Goal: Information Seeking & Learning: Check status

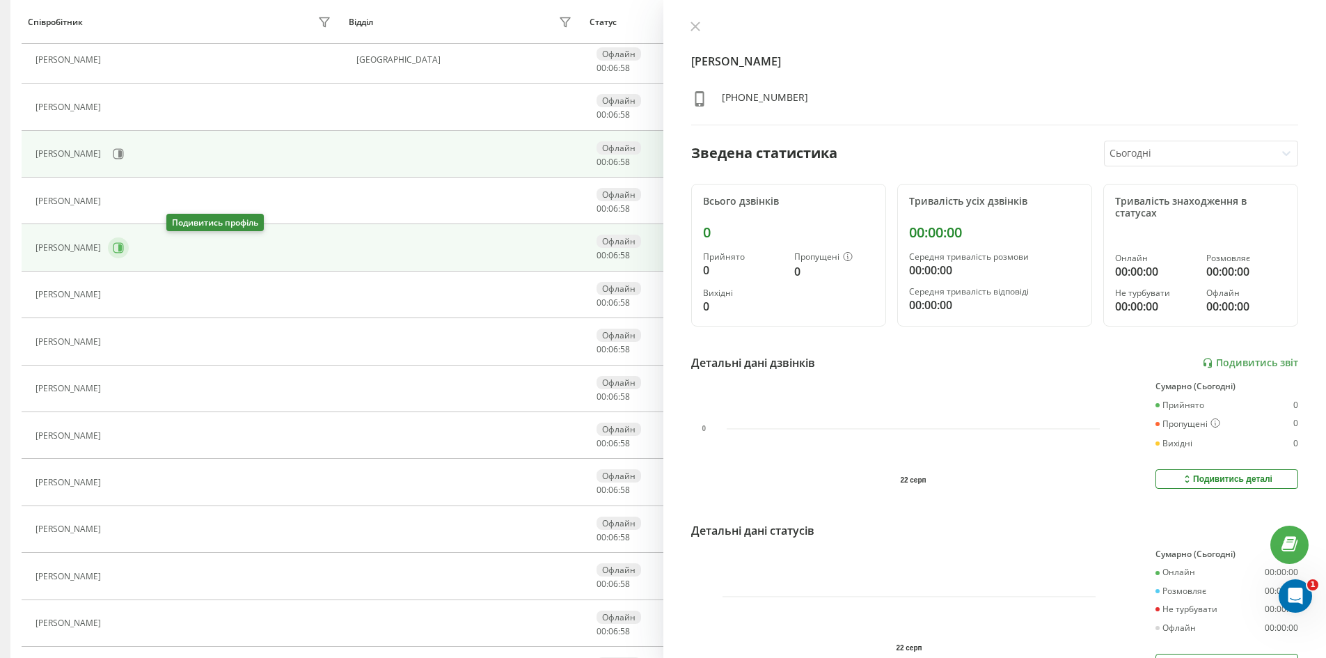
click at [124, 247] on icon at bounding box center [118, 247] width 11 height 11
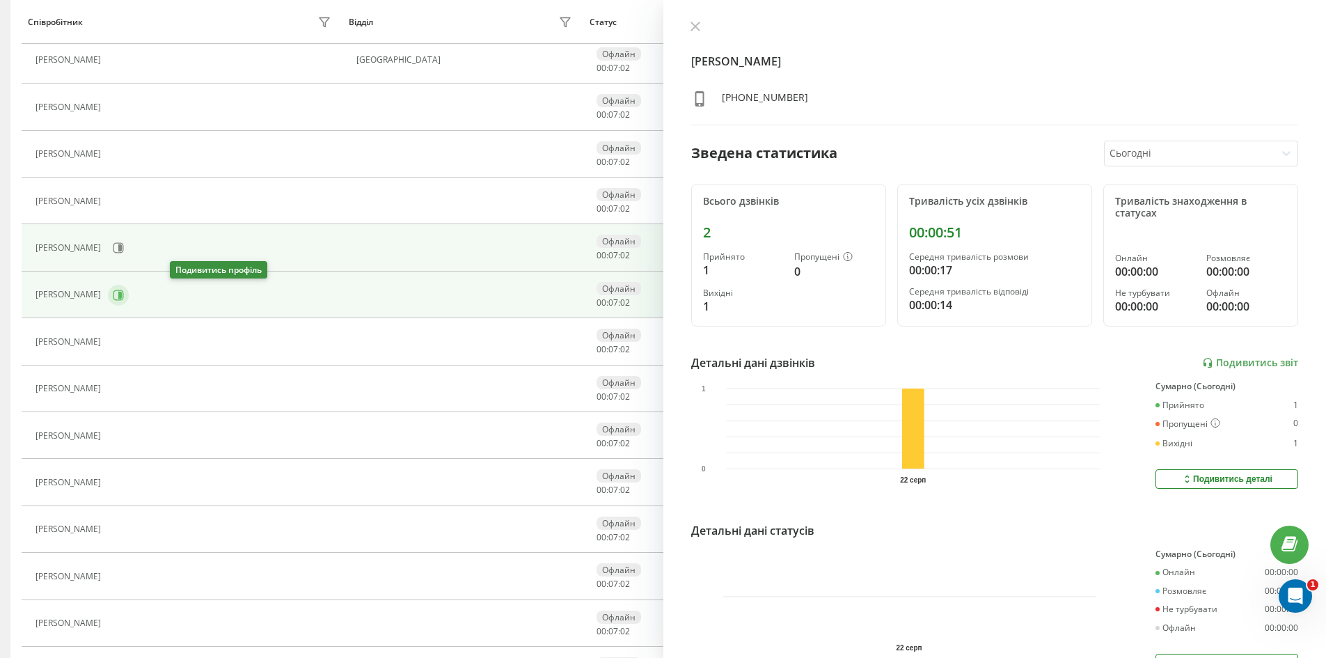
click at [124, 295] on icon at bounding box center [118, 295] width 10 height 10
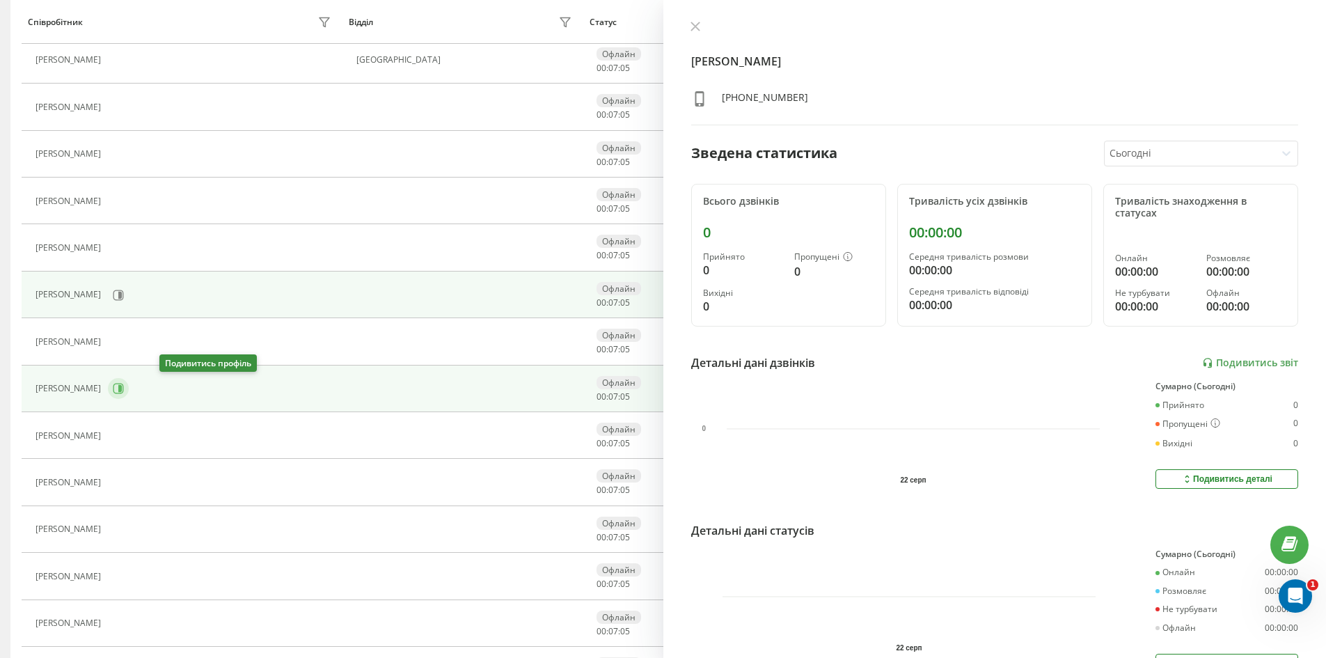
click at [124, 388] on icon at bounding box center [118, 388] width 11 height 11
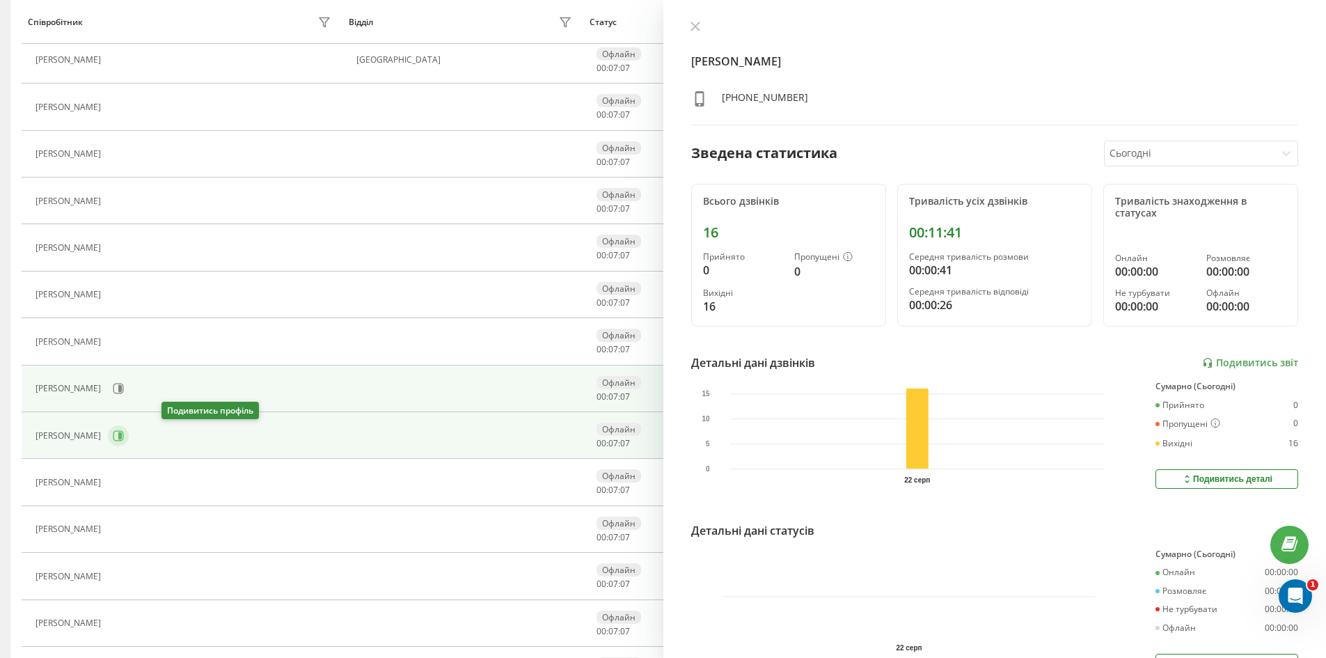
click at [124, 430] on icon at bounding box center [118, 435] width 11 height 11
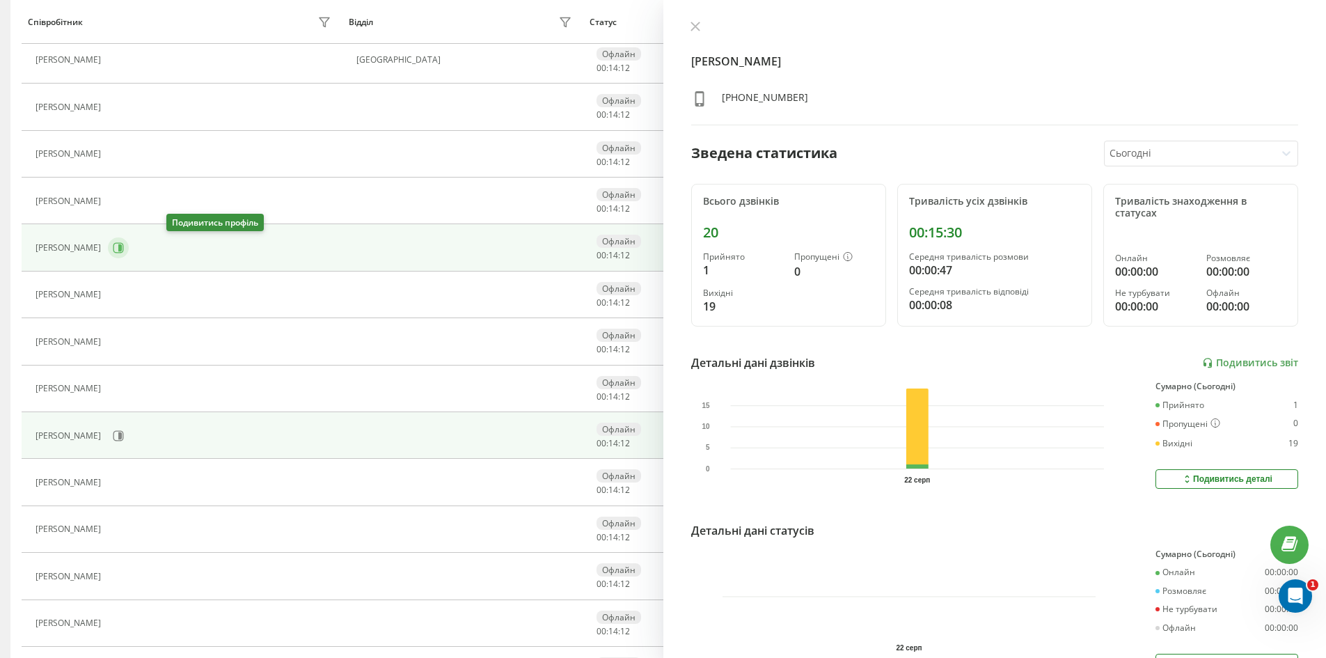
click at [129, 255] on button at bounding box center [118, 247] width 21 height 21
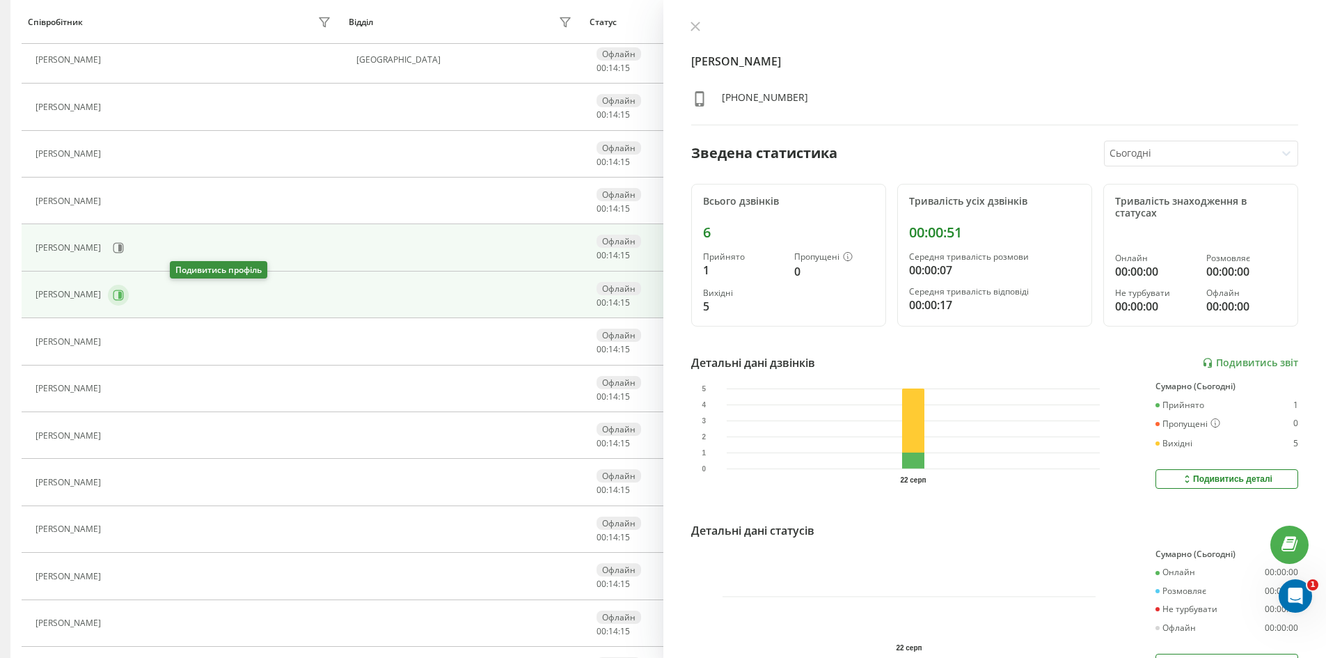
click at [124, 296] on icon at bounding box center [118, 295] width 10 height 10
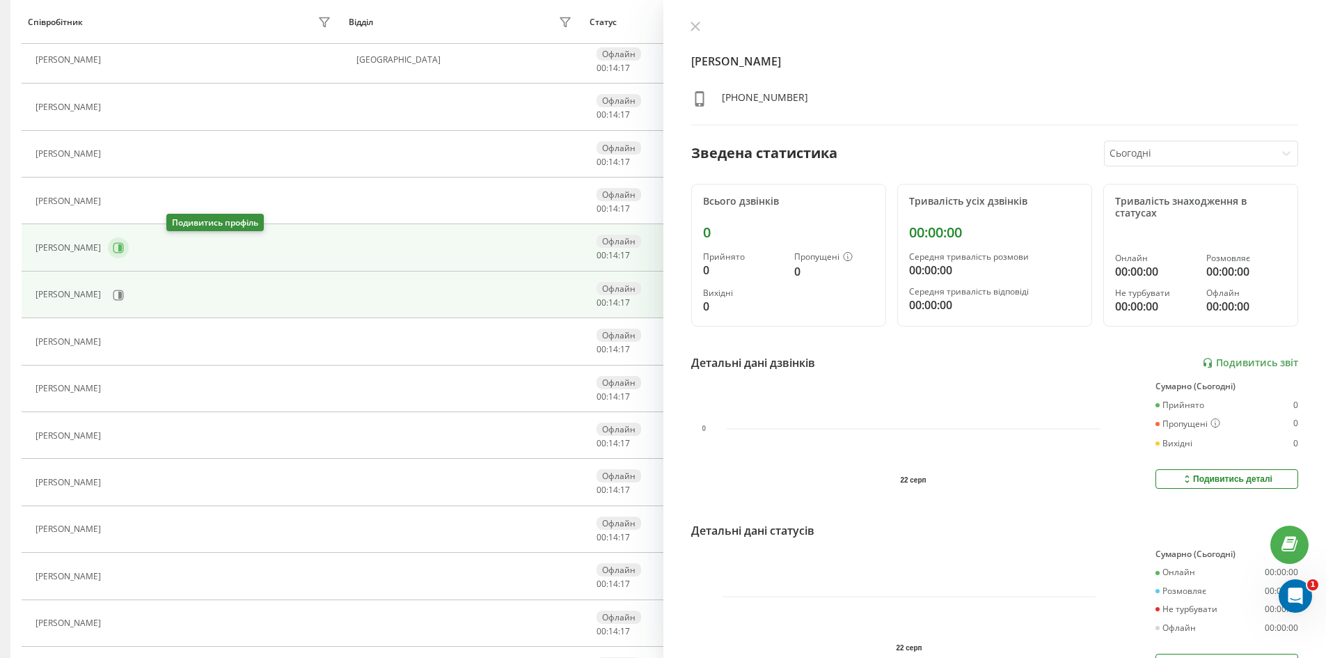
click at [122, 248] on icon at bounding box center [119, 247] width 3 height 7
click at [129, 290] on button at bounding box center [118, 295] width 21 height 21
click at [124, 253] on icon at bounding box center [118, 247] width 11 height 11
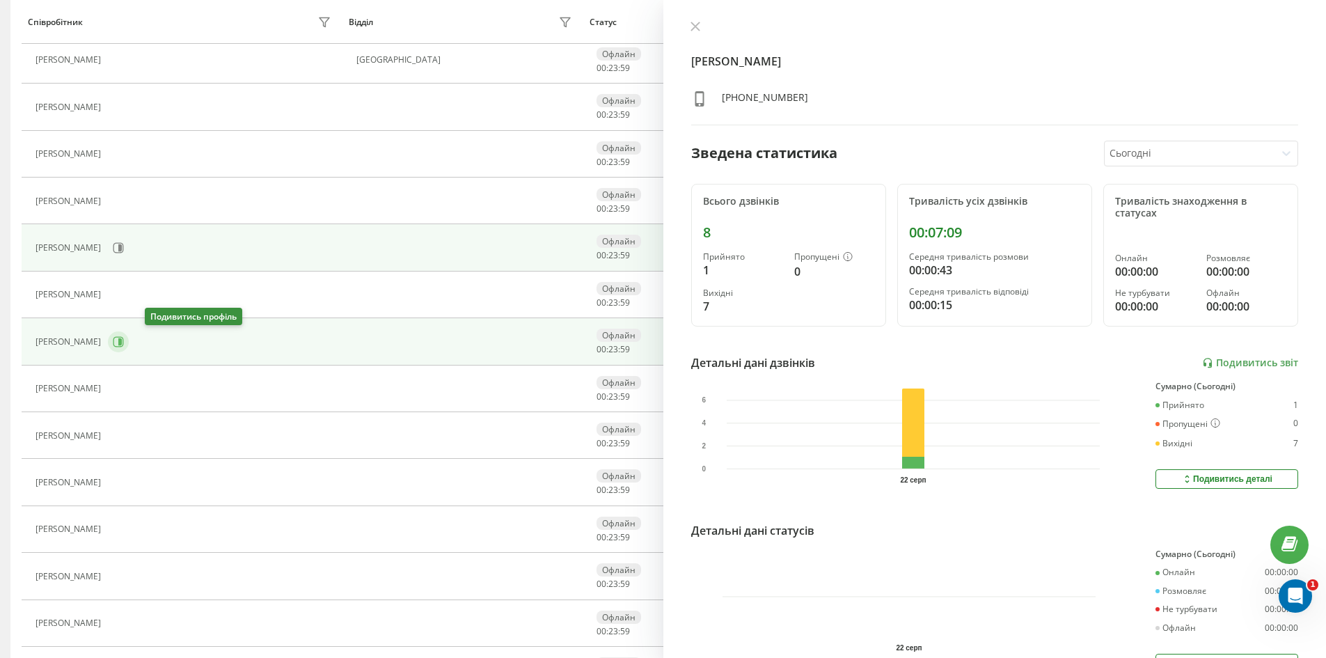
click at [124, 343] on icon at bounding box center [118, 341] width 11 height 11
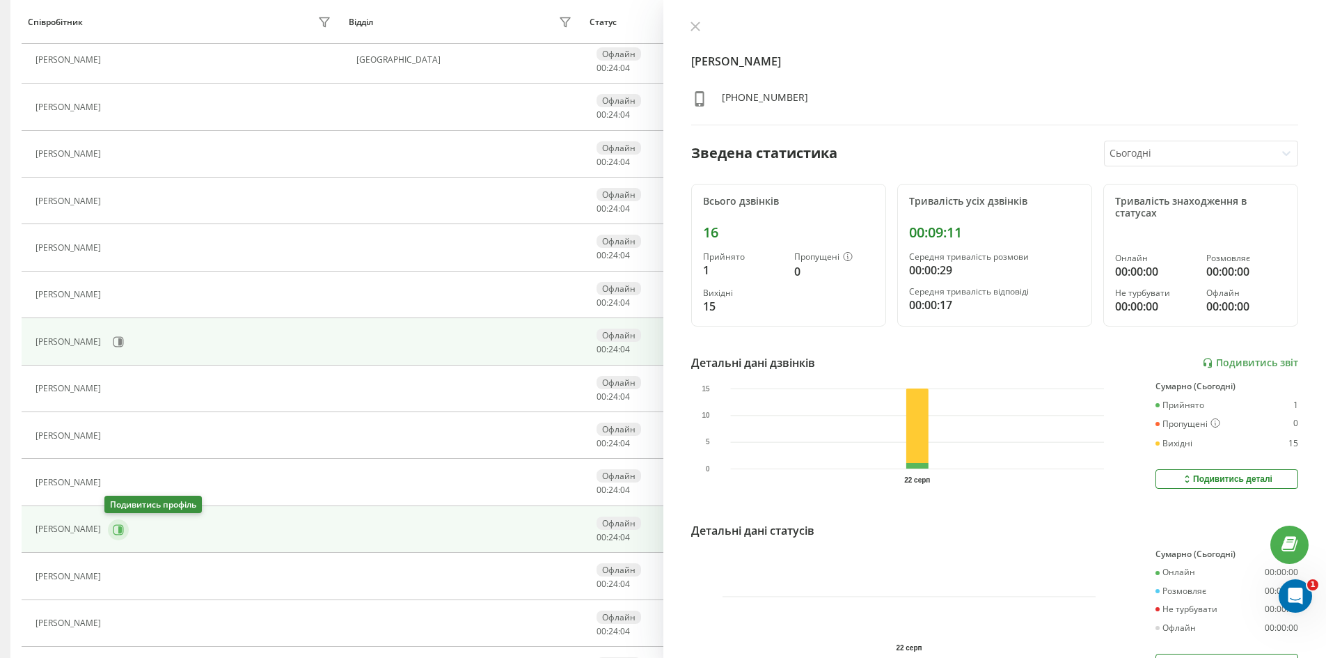
click at [113, 523] on button at bounding box center [118, 529] width 21 height 21
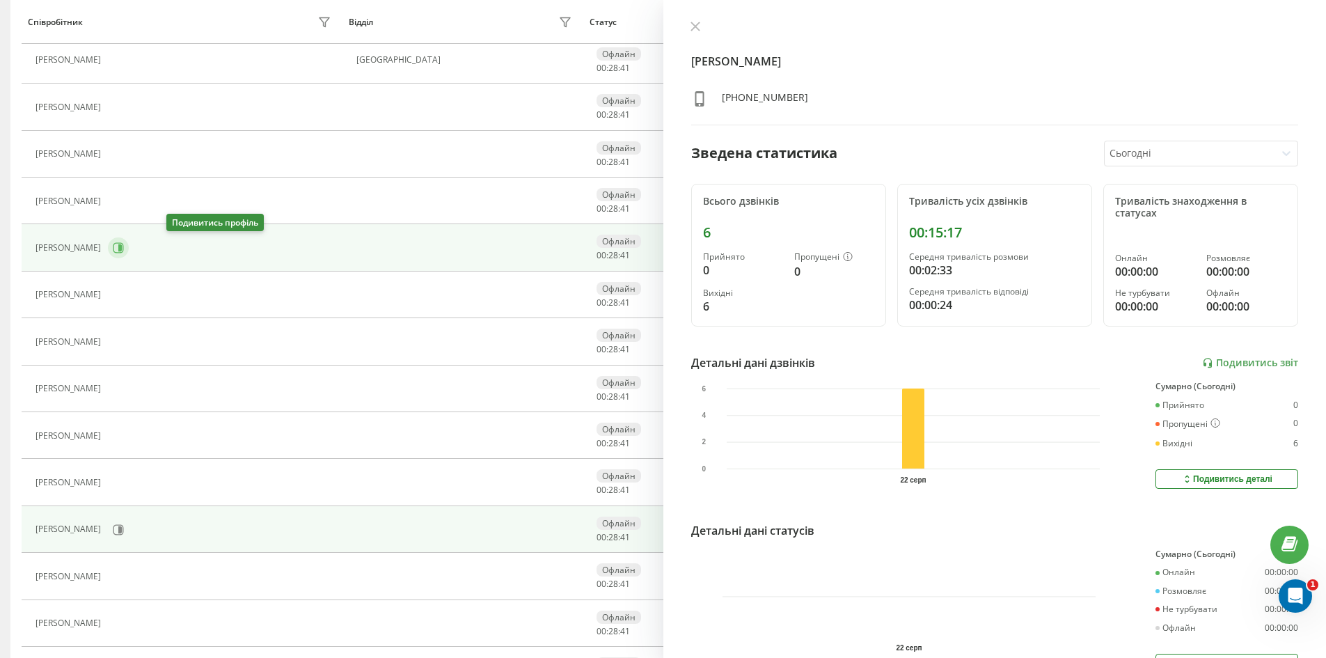
click at [124, 249] on icon at bounding box center [118, 247] width 11 height 11
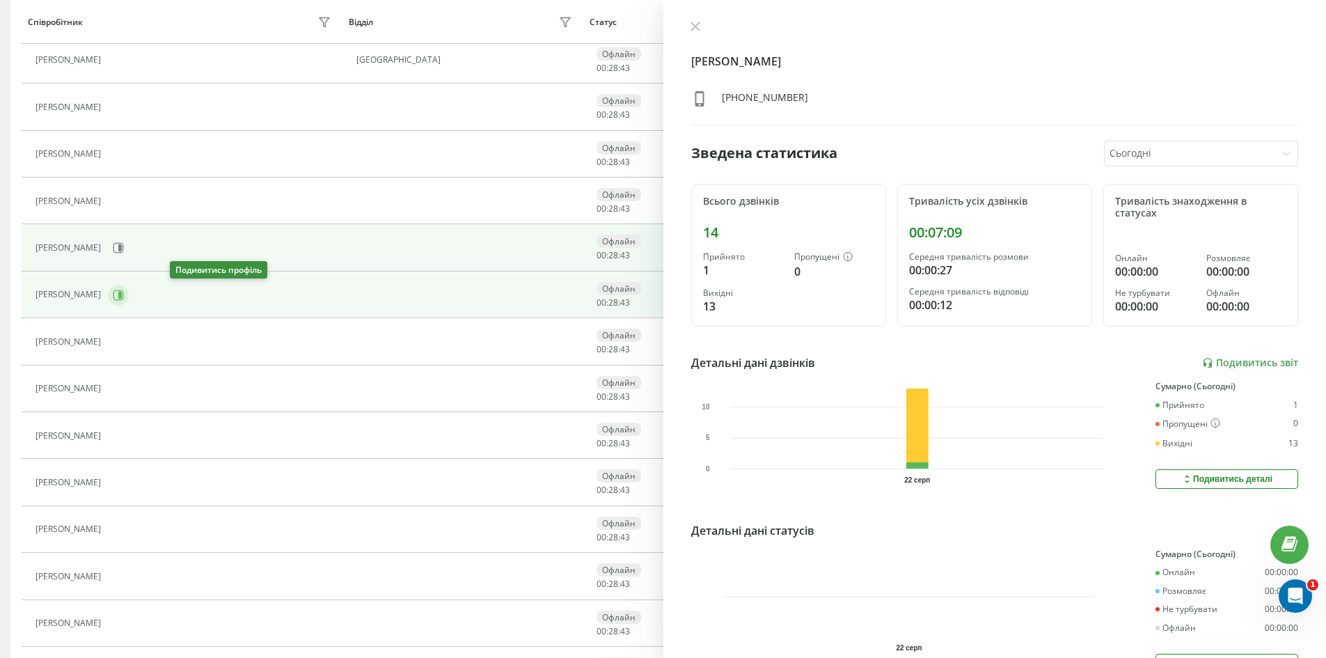
click at [124, 293] on icon at bounding box center [118, 295] width 11 height 11
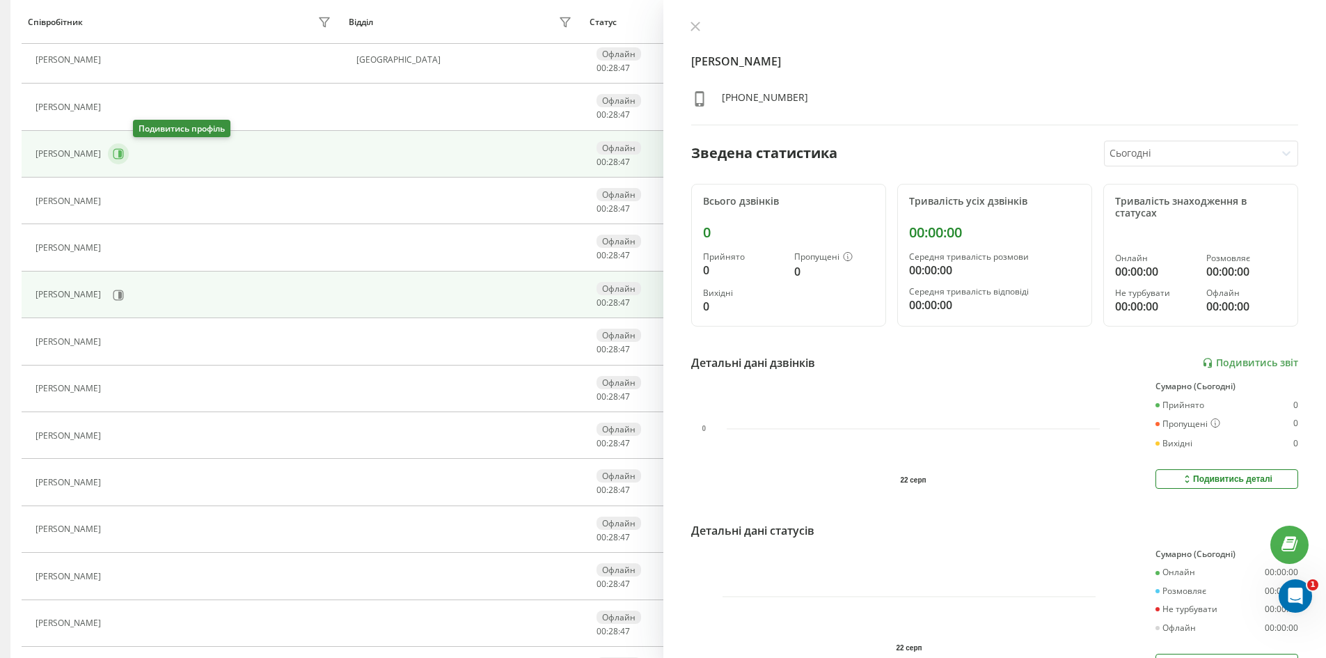
click at [124, 152] on icon at bounding box center [118, 153] width 11 height 11
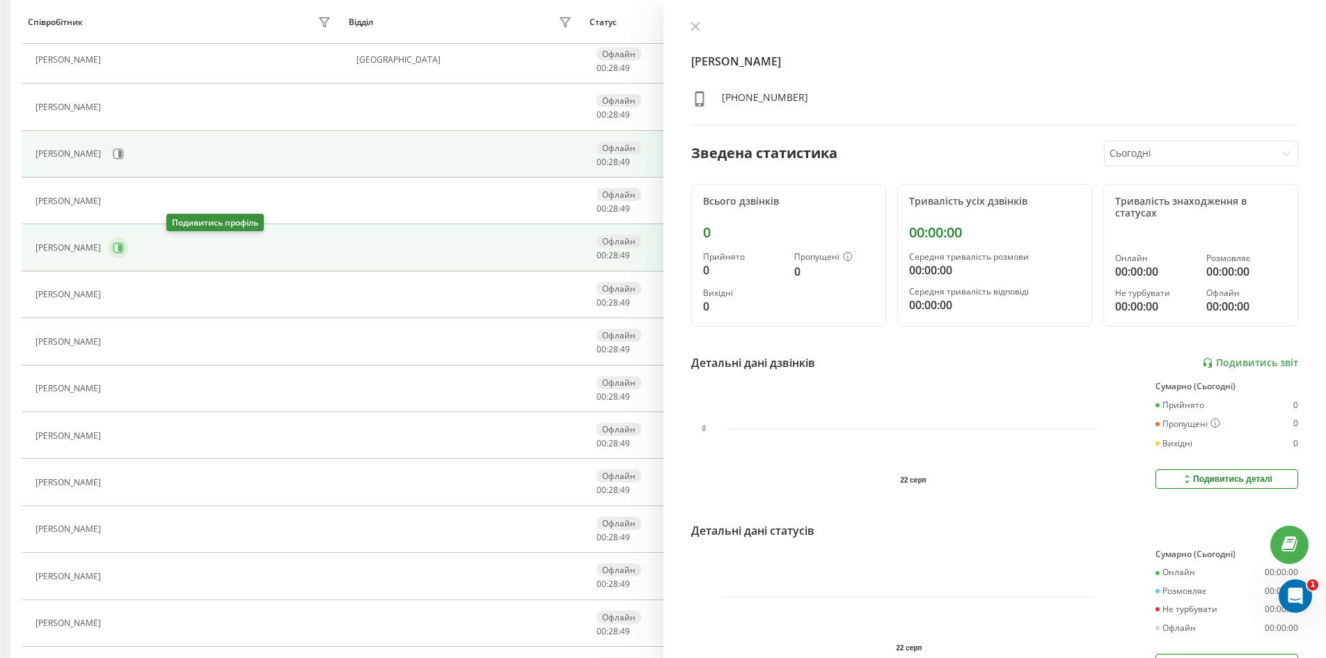
click at [124, 248] on icon at bounding box center [118, 248] width 10 height 10
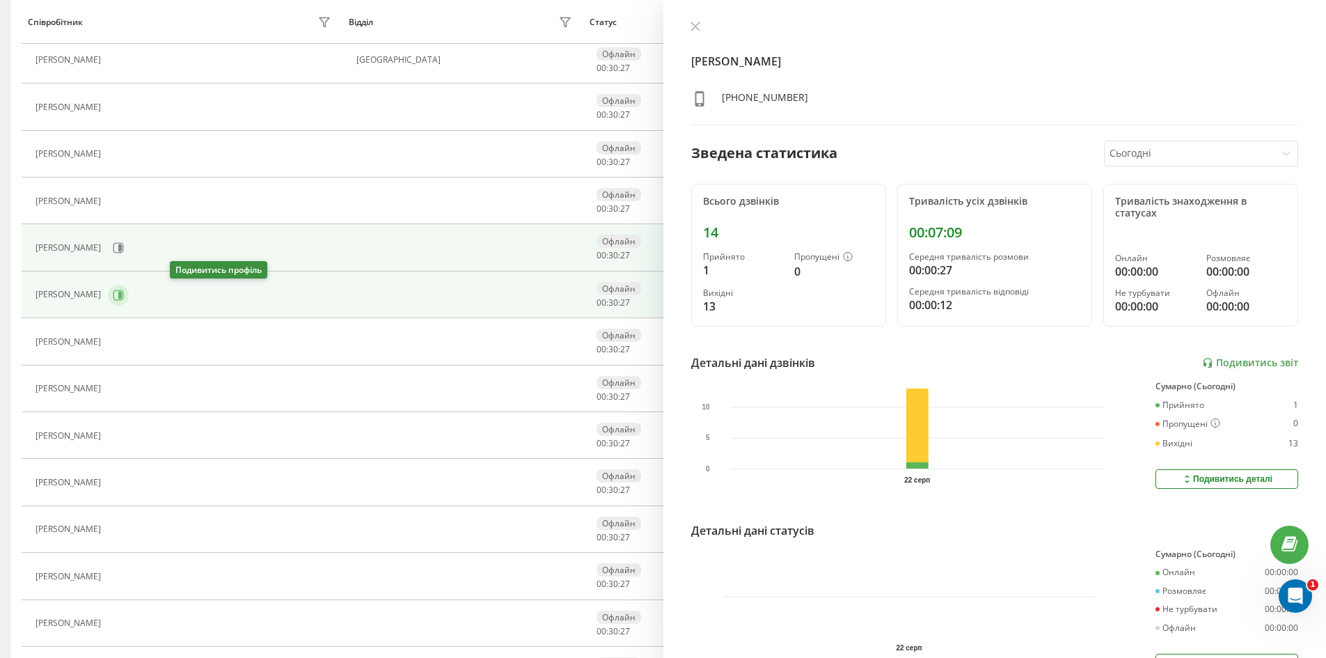
click at [124, 299] on icon at bounding box center [118, 295] width 11 height 11
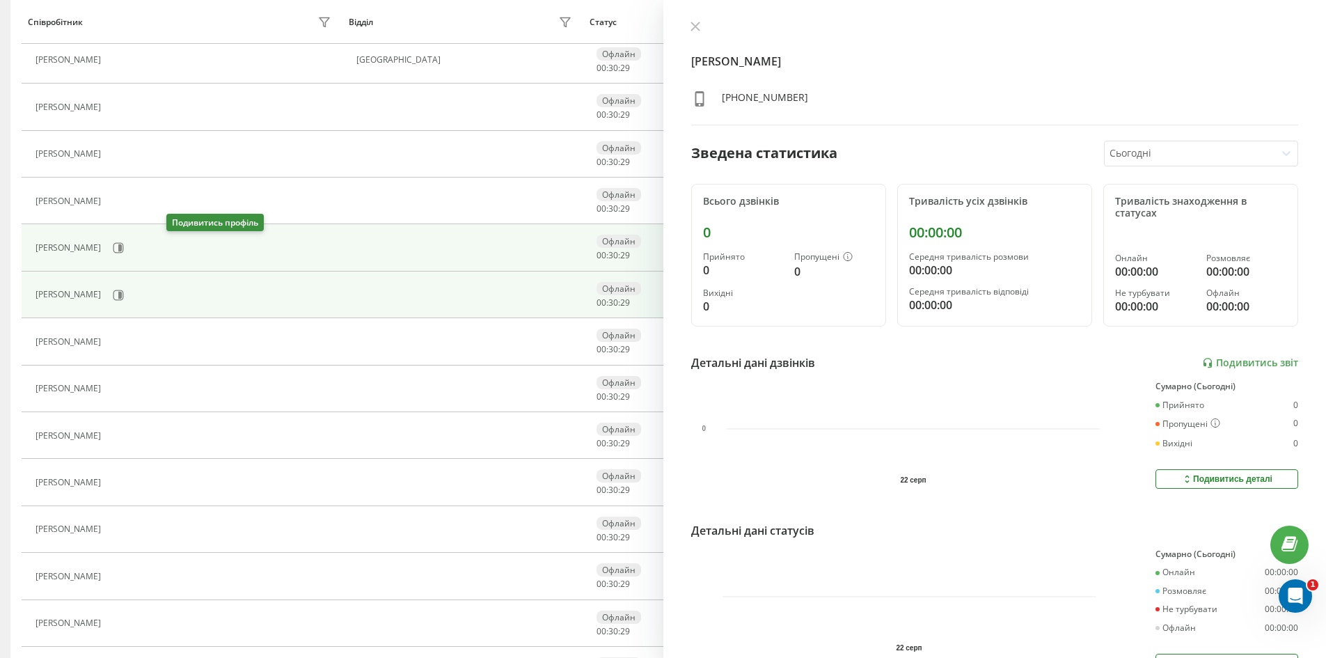
click at [124, 248] on icon at bounding box center [118, 247] width 11 height 11
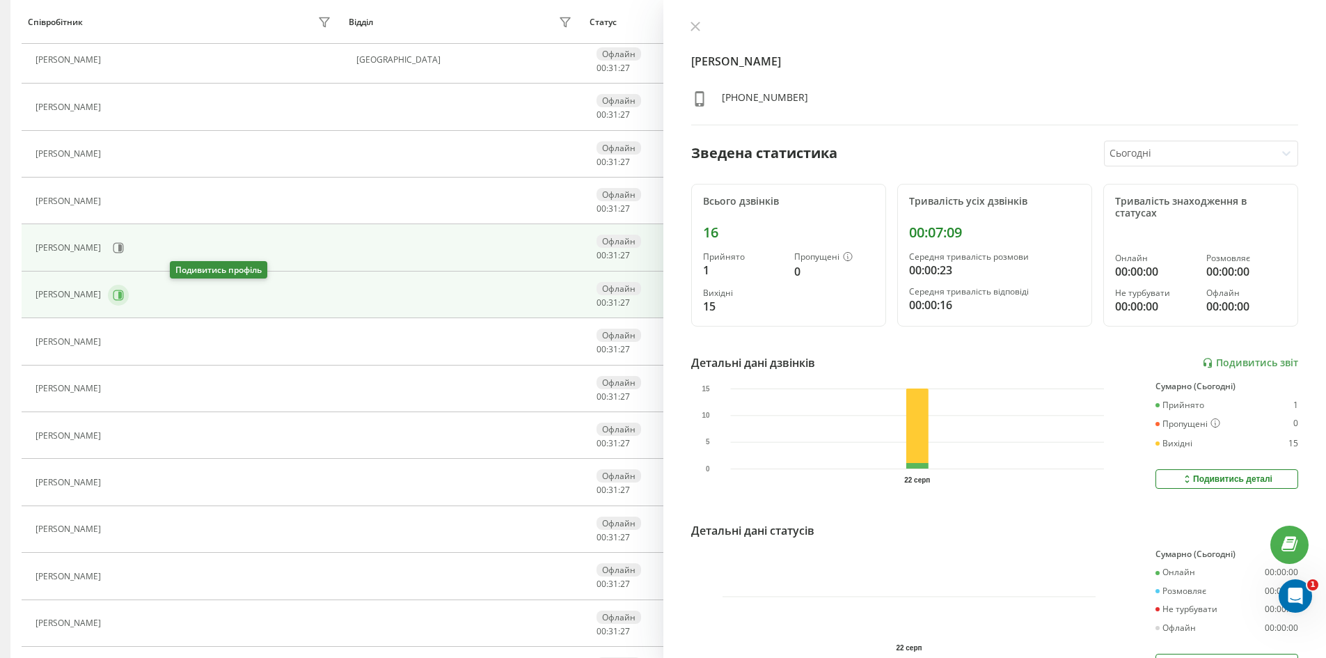
click at [129, 294] on button at bounding box center [118, 295] width 21 height 21
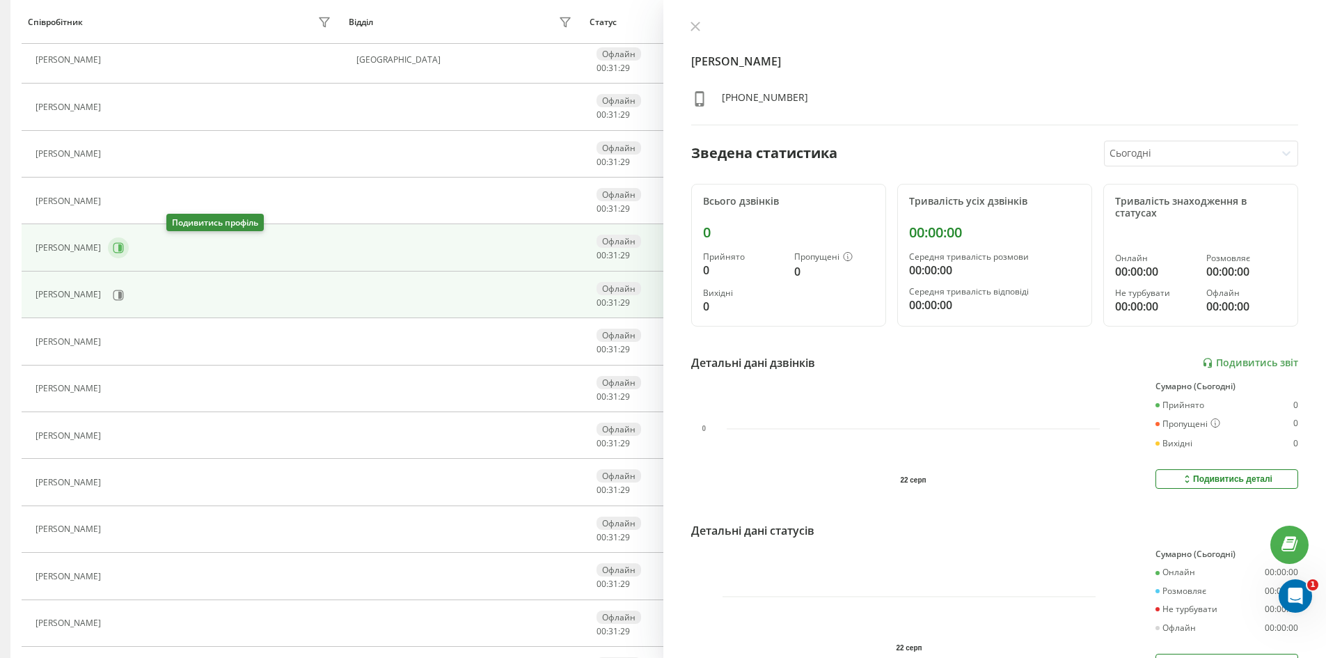
click at [129, 255] on button at bounding box center [118, 247] width 21 height 21
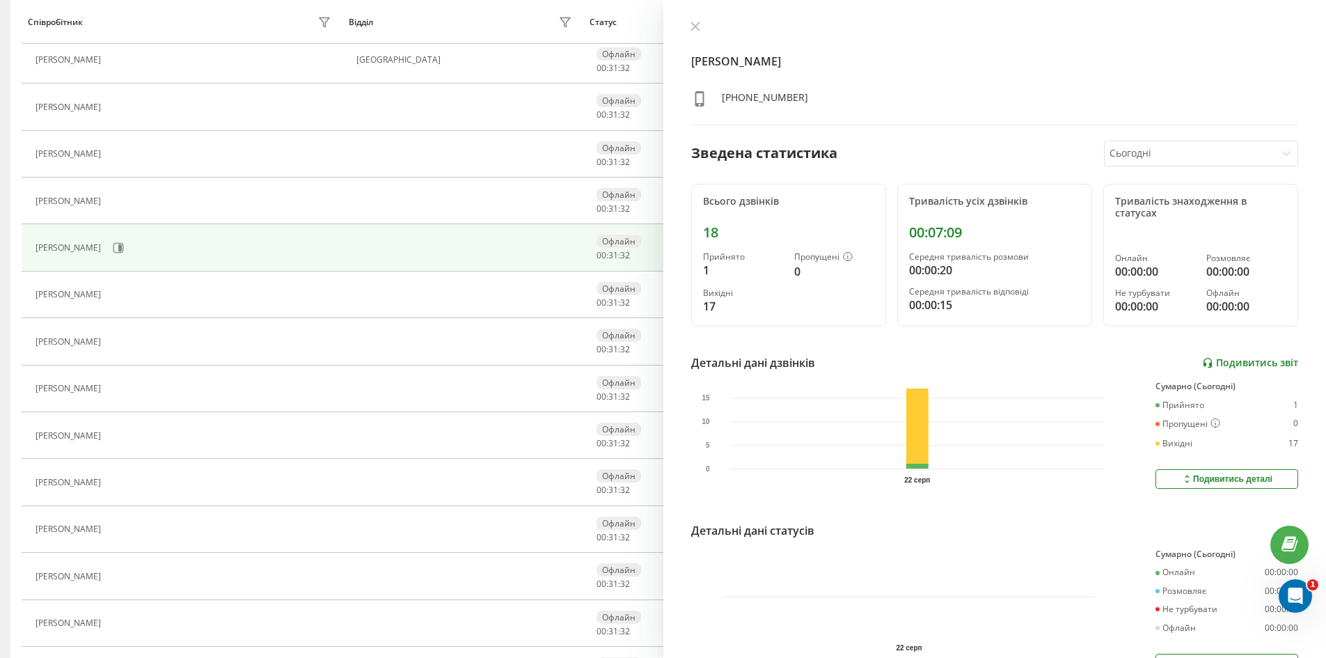
click at [1252, 365] on link "Подивитись звіт" at bounding box center [1250, 363] width 96 height 12
click at [122, 294] on icon at bounding box center [116, 295] width 11 height 11
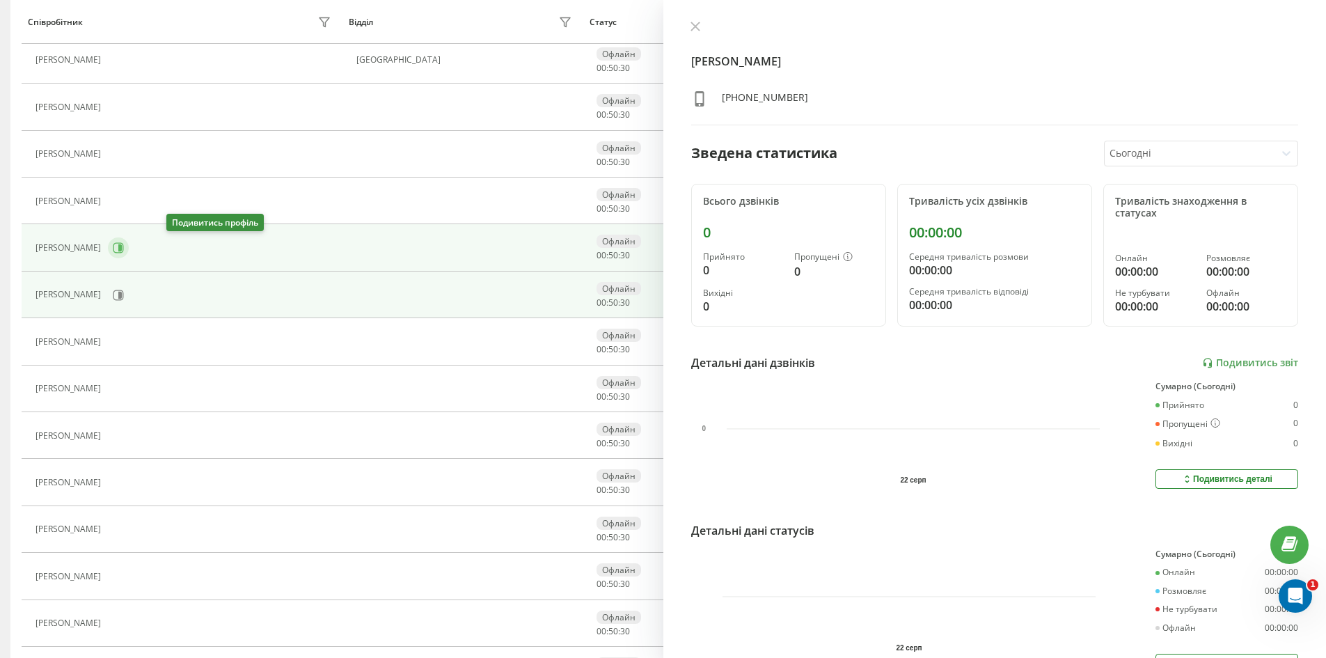
click at [129, 248] on button at bounding box center [118, 247] width 21 height 21
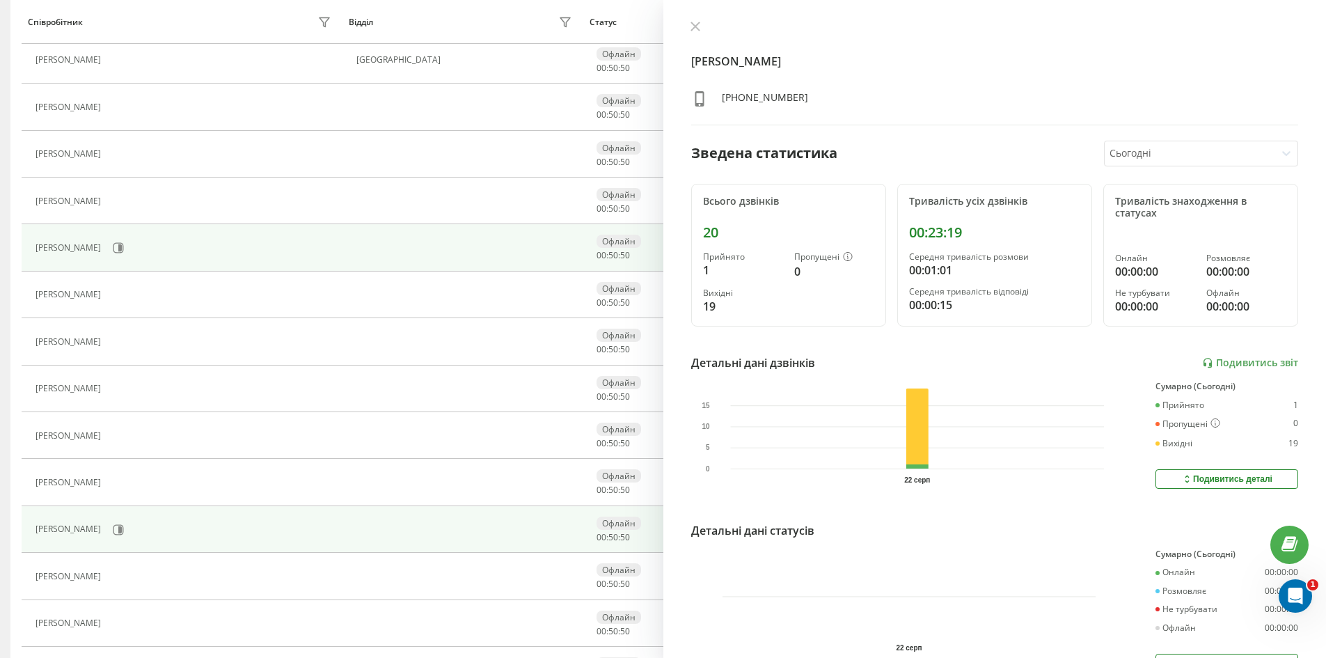
click at [107, 539] on div "[PERSON_NAME]" at bounding box center [184, 530] width 299 height 24
click at [113, 535] on icon at bounding box center [118, 529] width 11 height 11
click at [124, 246] on icon at bounding box center [118, 247] width 11 height 11
